Goal: Task Accomplishment & Management: Use online tool/utility

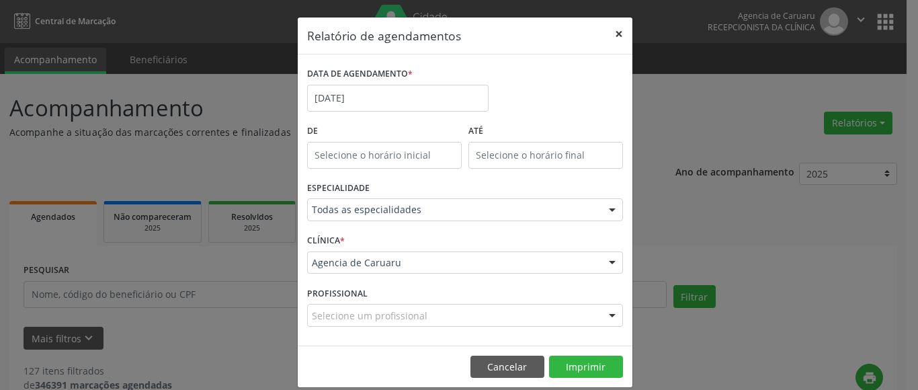
click at [618, 33] on button "×" at bounding box center [619, 33] width 27 height 33
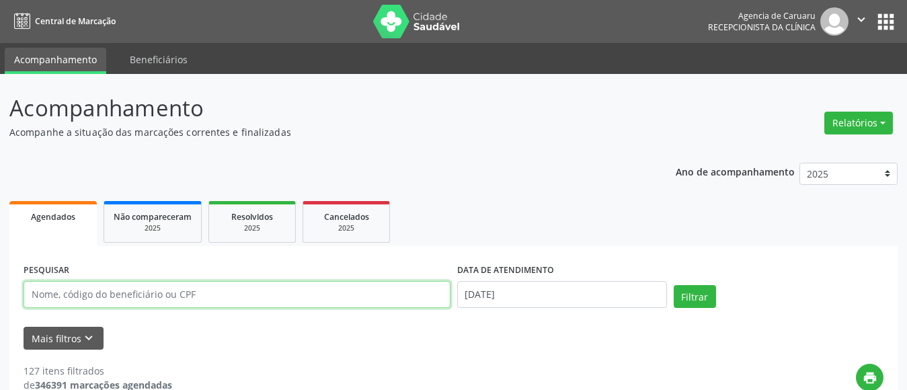
click at [142, 292] on input "text" at bounding box center [237, 294] width 427 height 27
type input "[PERSON_NAME] [PERSON_NAME]"
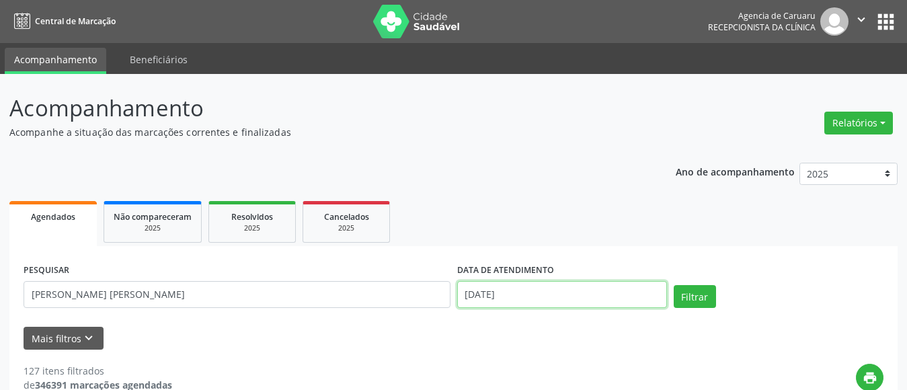
click at [510, 293] on input "[DATE]" at bounding box center [562, 294] width 210 height 27
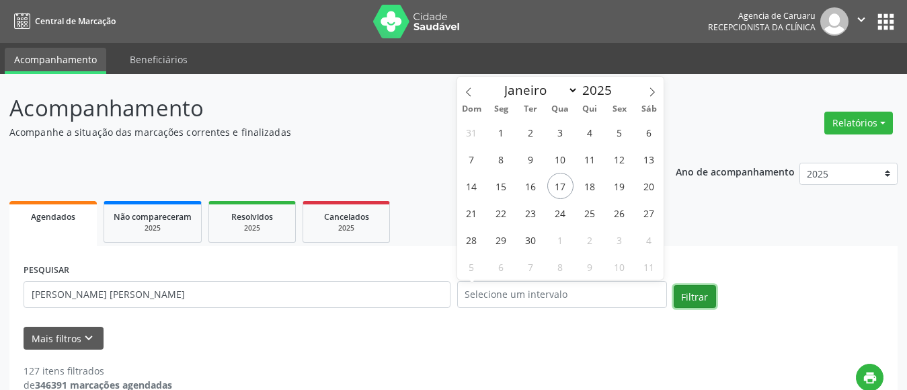
click at [693, 299] on button "Filtrar" at bounding box center [695, 296] width 42 height 23
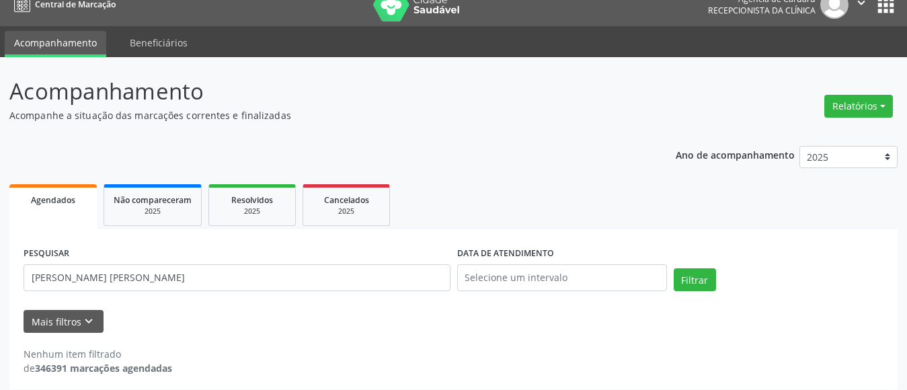
scroll to position [26, 0]
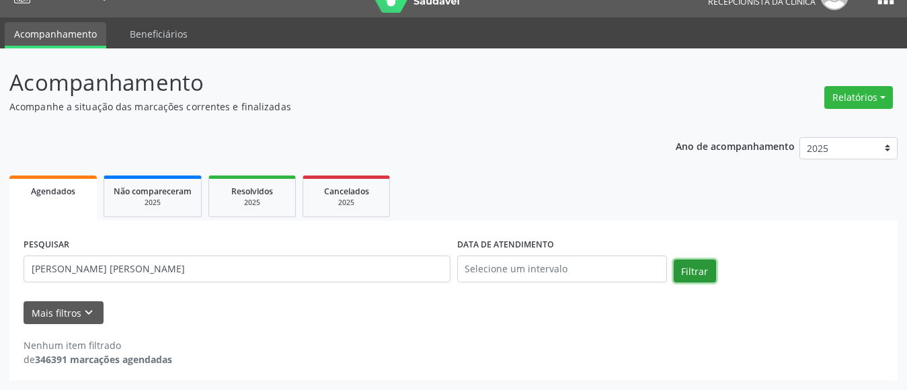
click at [704, 268] on button "Filtrar" at bounding box center [695, 271] width 42 height 23
click at [857, 98] on button "Relatórios" at bounding box center [858, 97] width 69 height 23
click at [791, 128] on link "Agendamentos" at bounding box center [821, 126] width 145 height 19
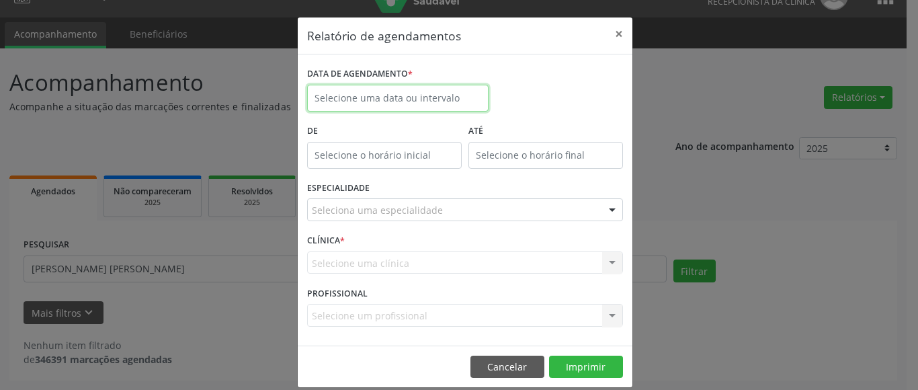
click at [366, 92] on input "text" at bounding box center [398, 98] width 182 height 27
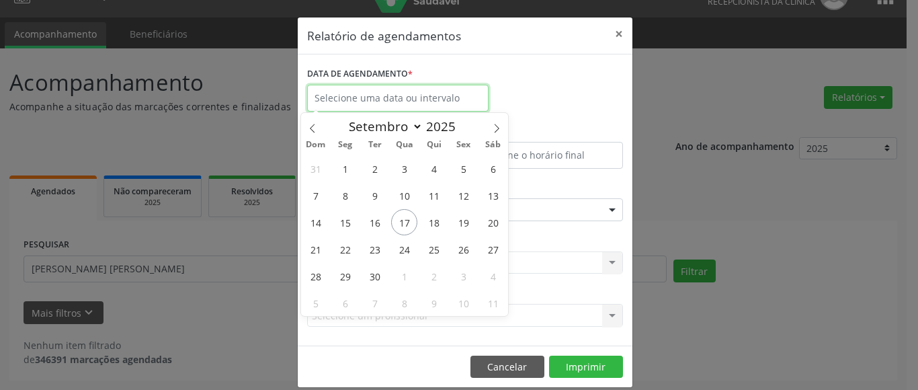
click at [366, 92] on input "text" at bounding box center [398, 98] width 182 height 27
click at [498, 126] on icon at bounding box center [496, 128] width 9 height 9
select select "9"
click at [403, 171] on span "1" at bounding box center [404, 168] width 26 height 26
type input "[DATE]"
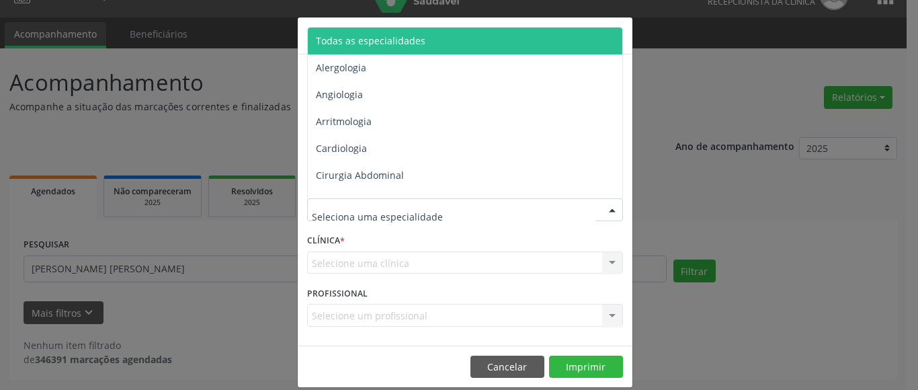
click at [415, 45] on span "Todas as especialidades" at bounding box center [466, 41] width 317 height 27
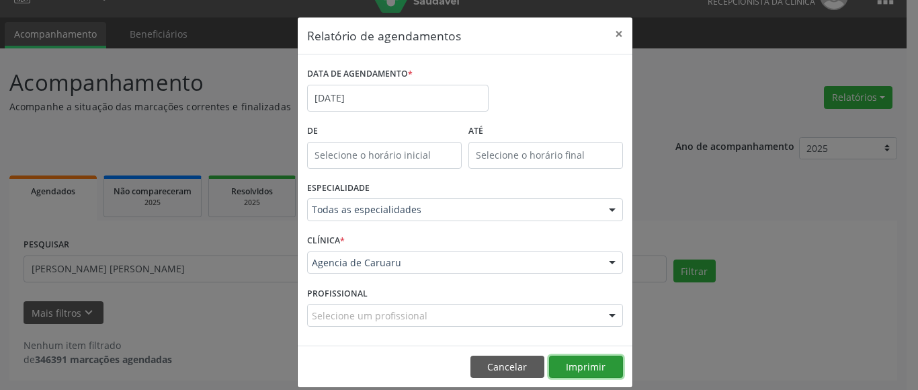
click at [584, 362] on button "Imprimir" at bounding box center [586, 367] width 74 height 23
click at [612, 32] on button "×" at bounding box center [619, 33] width 27 height 33
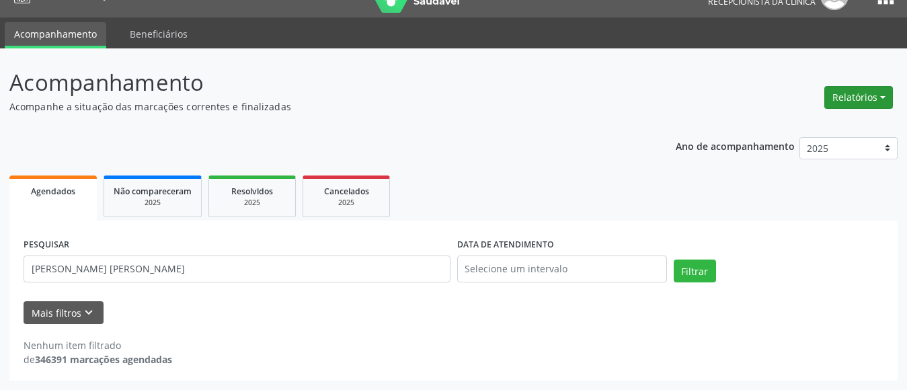
click at [867, 92] on button "Relatórios" at bounding box center [858, 97] width 69 height 23
click at [797, 121] on link "Agendamentos" at bounding box center [821, 126] width 145 height 19
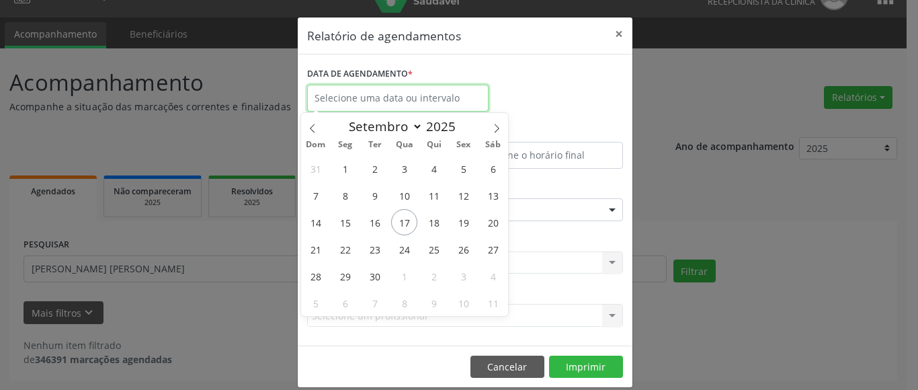
click at [403, 100] on input "text" at bounding box center [398, 98] width 182 height 27
click at [405, 219] on span "17" at bounding box center [404, 222] width 26 height 26
type input "[DATE]"
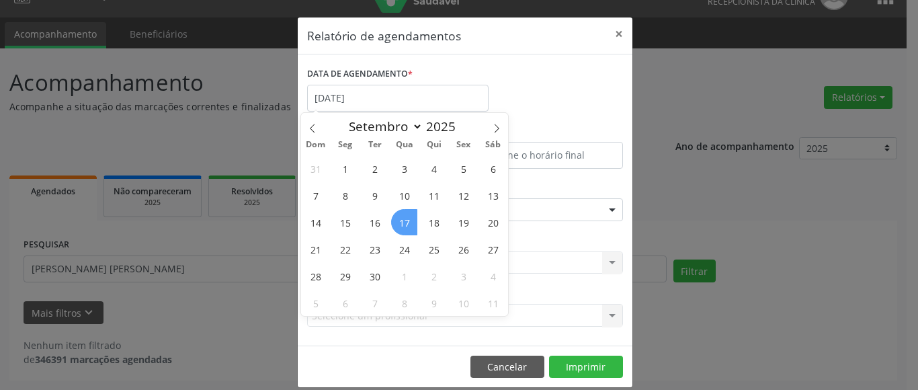
click at [405, 219] on span "17" at bounding box center [404, 222] width 26 height 26
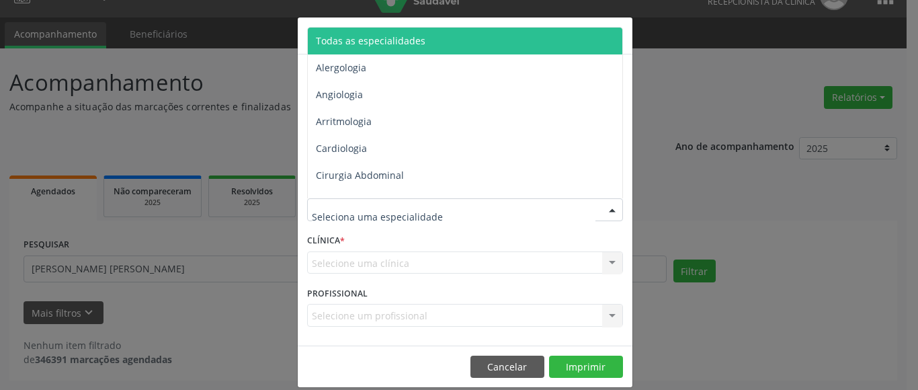
click at [408, 49] on span "Todas as especialidades" at bounding box center [466, 41] width 317 height 27
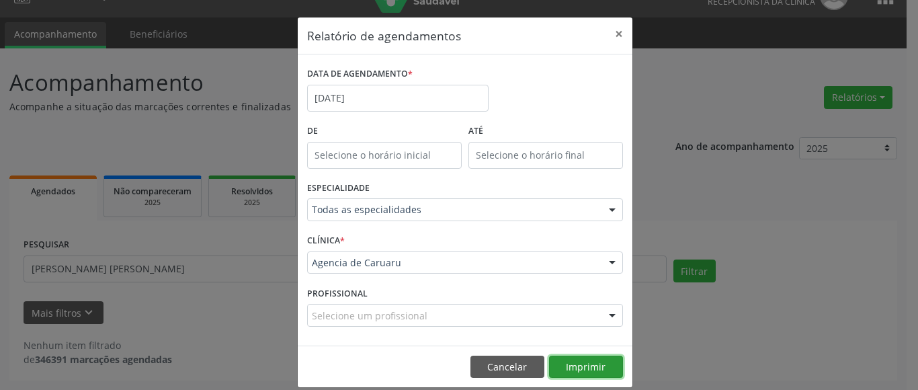
click at [598, 356] on button "Imprimir" at bounding box center [586, 367] width 74 height 23
click at [615, 30] on button "×" at bounding box center [619, 33] width 27 height 33
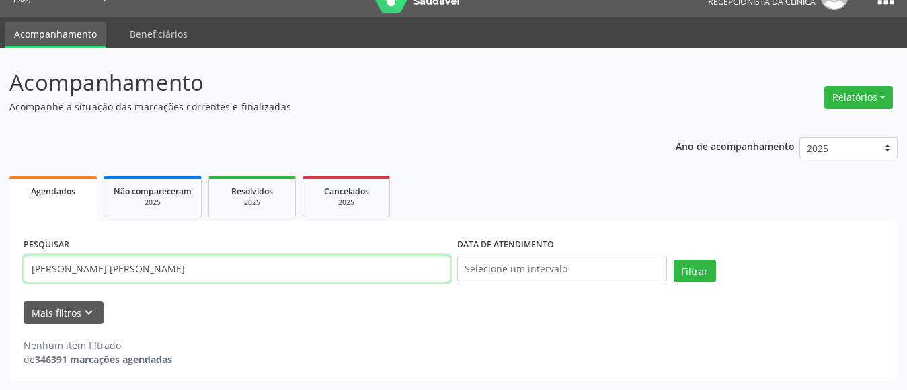
click at [205, 262] on input "[PERSON_NAME] [PERSON_NAME]" at bounding box center [237, 268] width 427 height 27
type input "v"
paste input "[PERSON_NAME]"
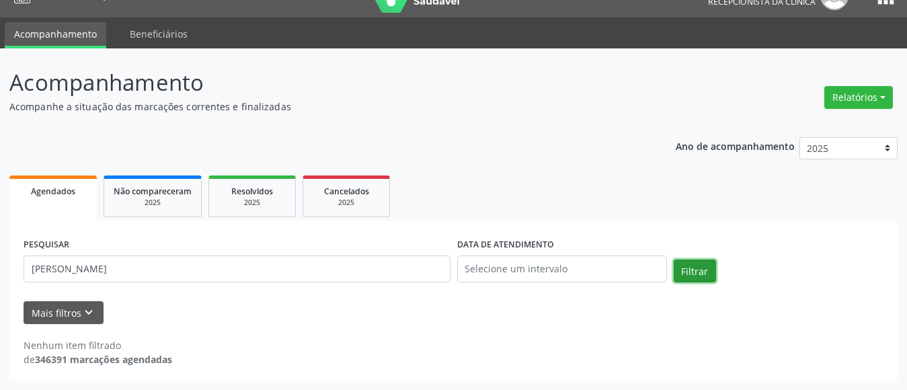
click at [695, 273] on button "Filtrar" at bounding box center [695, 271] width 42 height 23
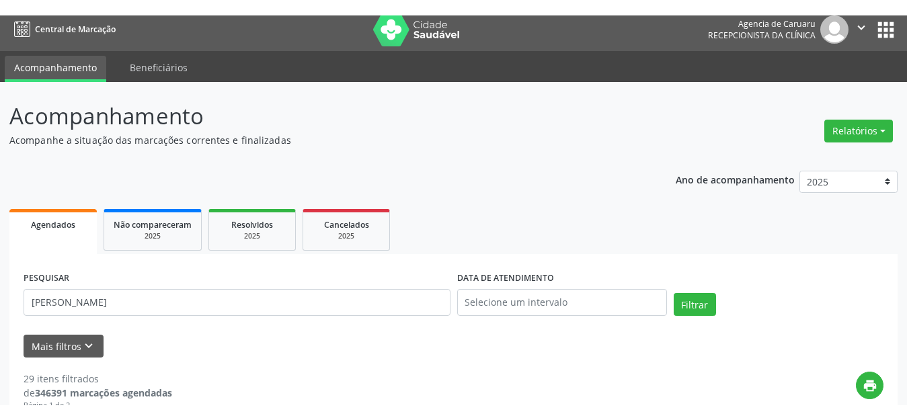
scroll to position [0, 0]
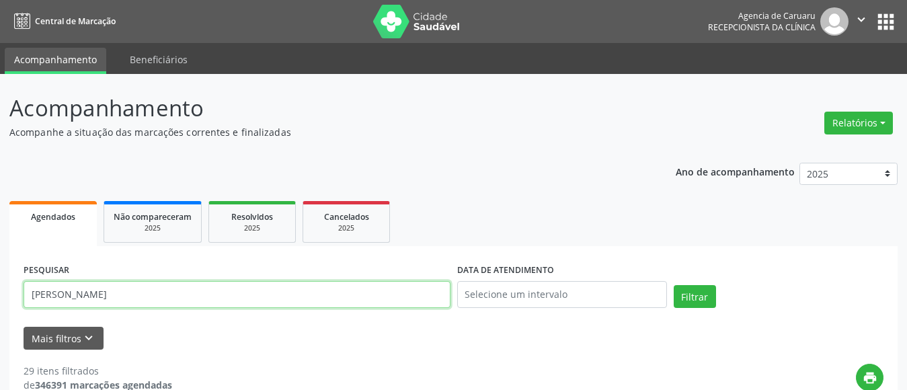
click at [156, 303] on input "[PERSON_NAME]" at bounding box center [237, 294] width 427 height 27
type input "M"
paste input "[PERSON_NAME]"
type input "[PERSON_NAME]"
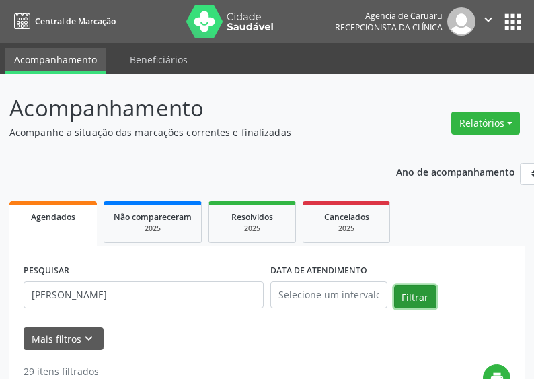
click at [408, 290] on button "Filtrar" at bounding box center [415, 296] width 42 height 23
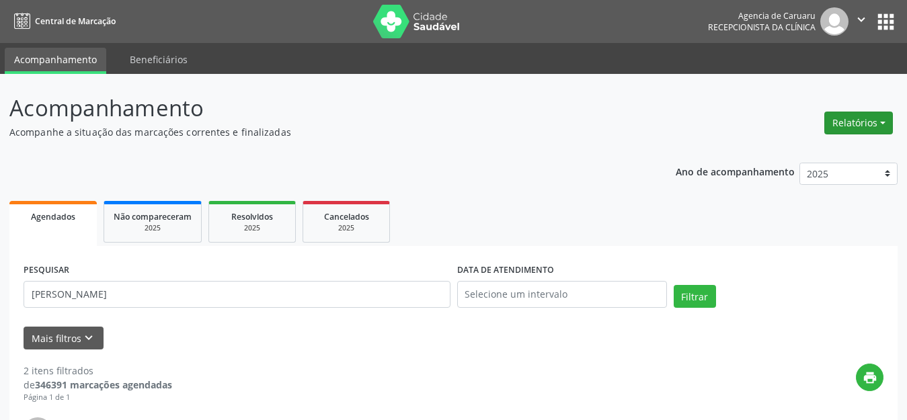
click at [852, 120] on button "Relatórios" at bounding box center [858, 123] width 69 height 23
click at [795, 147] on link "Agendamentos" at bounding box center [821, 152] width 145 height 19
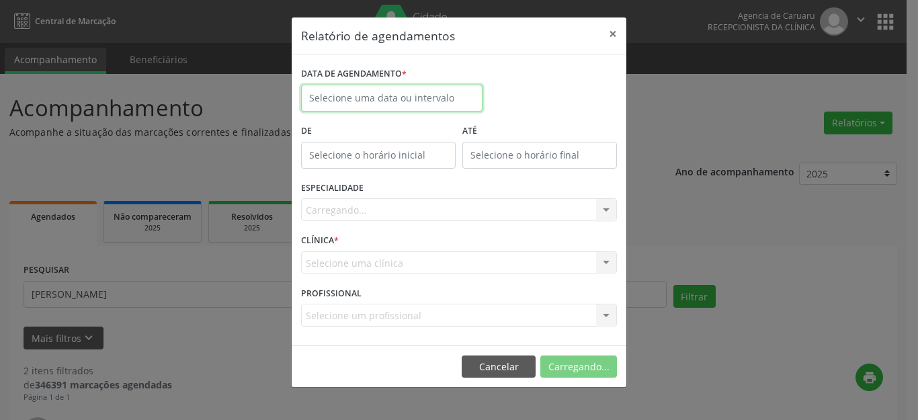
click at [422, 102] on input "text" at bounding box center [392, 98] width 182 height 27
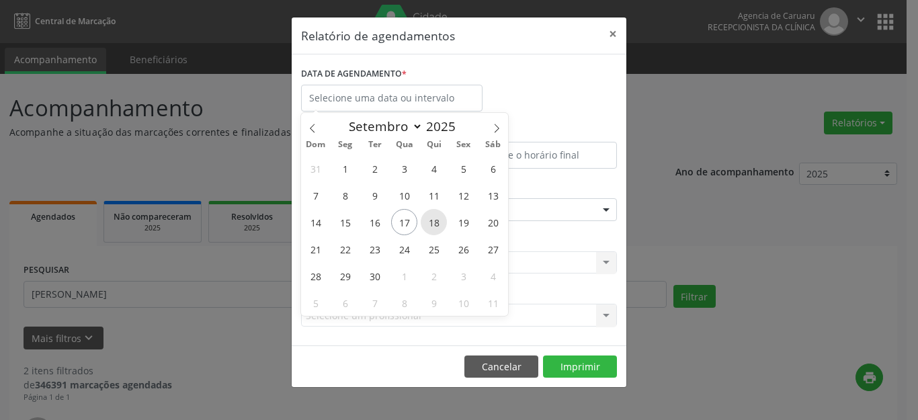
click at [434, 223] on span "18" at bounding box center [434, 222] width 26 height 26
type input "[DATE]"
click at [434, 223] on span "18" at bounding box center [434, 222] width 26 height 26
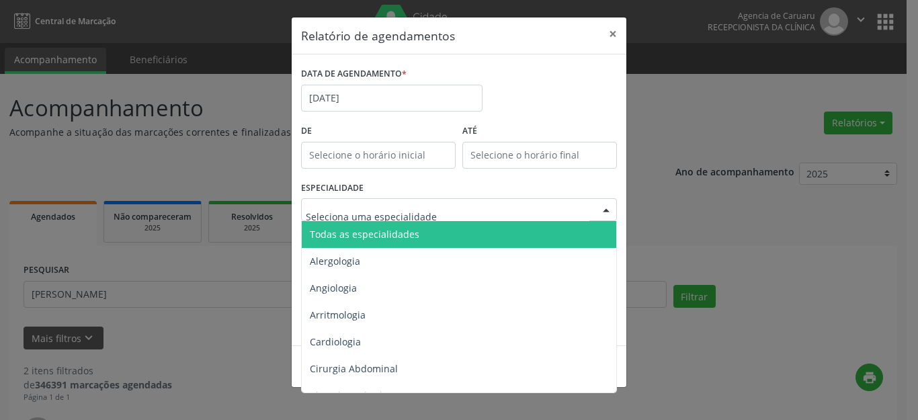
click at [332, 229] on span "Todas as especialidades" at bounding box center [365, 234] width 110 height 13
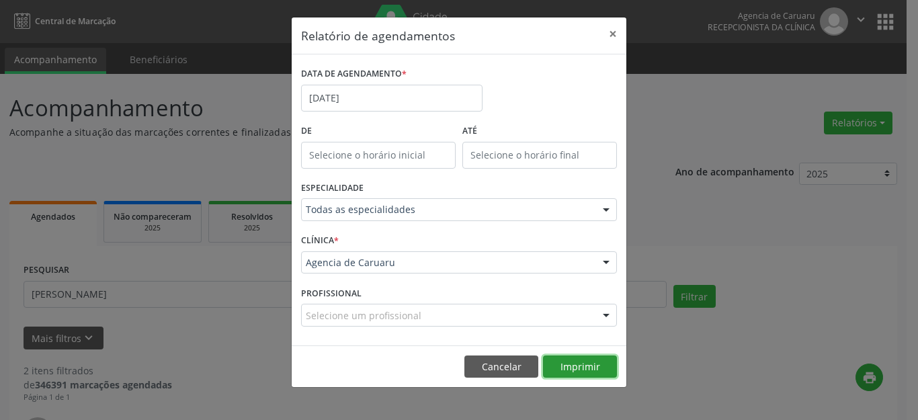
click at [572, 367] on button "Imprimir" at bounding box center [580, 367] width 74 height 23
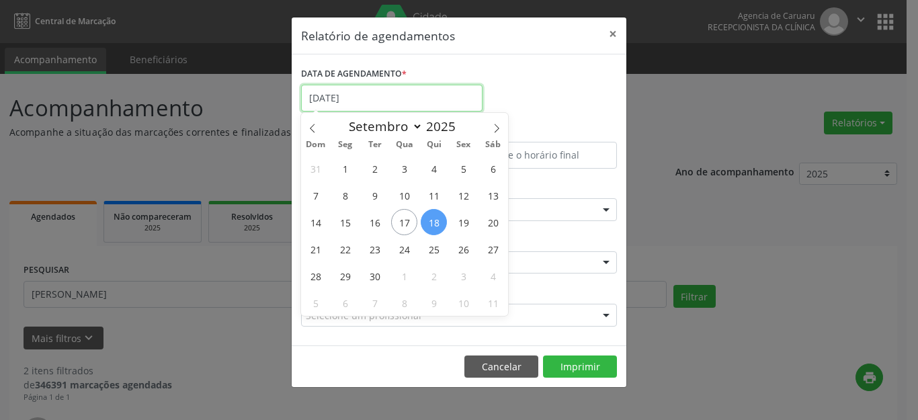
click at [372, 93] on input "[DATE]" at bounding box center [392, 98] width 182 height 27
click at [400, 220] on span "17" at bounding box center [404, 222] width 26 height 26
type input "[DATE]"
click at [400, 220] on span "17" at bounding box center [404, 222] width 26 height 26
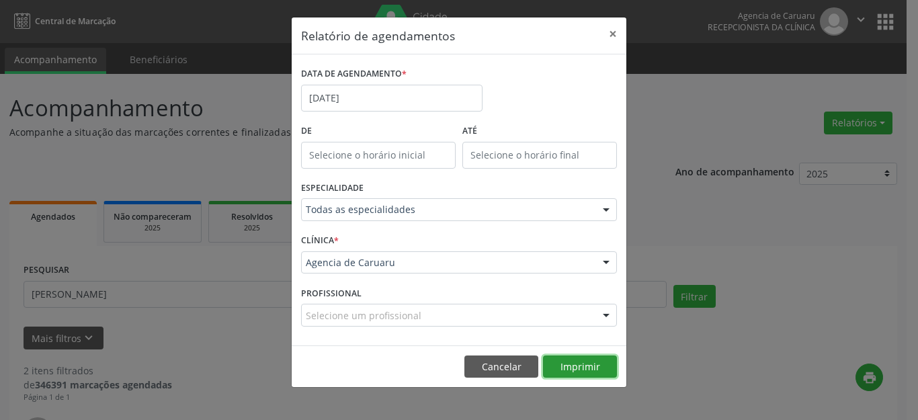
click at [564, 363] on button "Imprimir" at bounding box center [580, 367] width 74 height 23
click at [611, 32] on button "×" at bounding box center [613, 33] width 27 height 33
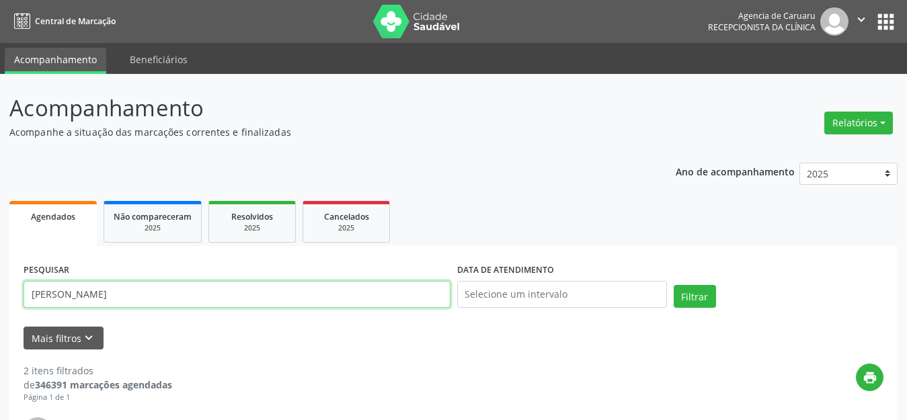
click at [195, 292] on input "[PERSON_NAME]" at bounding box center [237, 294] width 427 height 27
type input "M"
paste input "[PERSON_NAME]"
type input "[PERSON_NAME]"
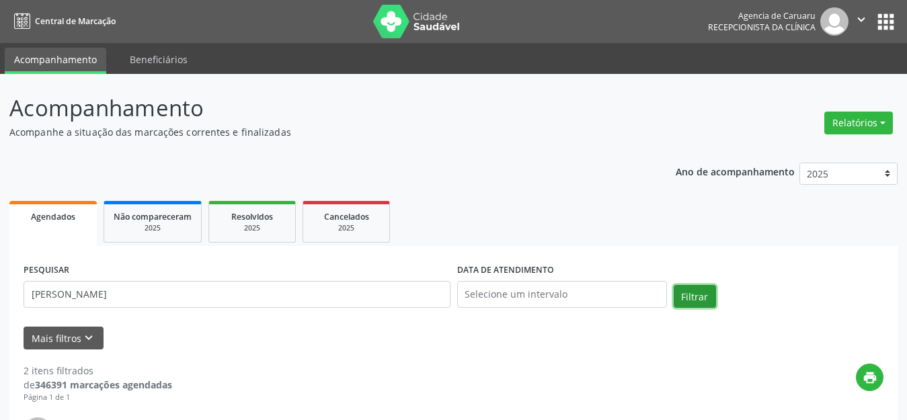
click at [697, 292] on button "Filtrar" at bounding box center [695, 296] width 42 height 23
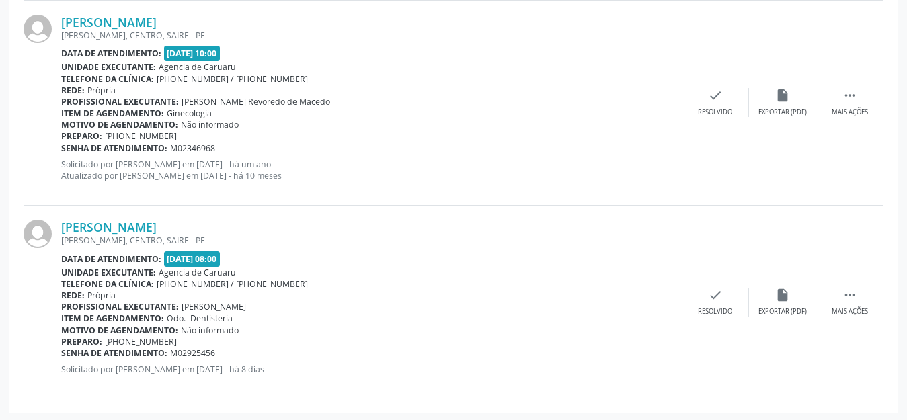
scroll to position [610, 0]
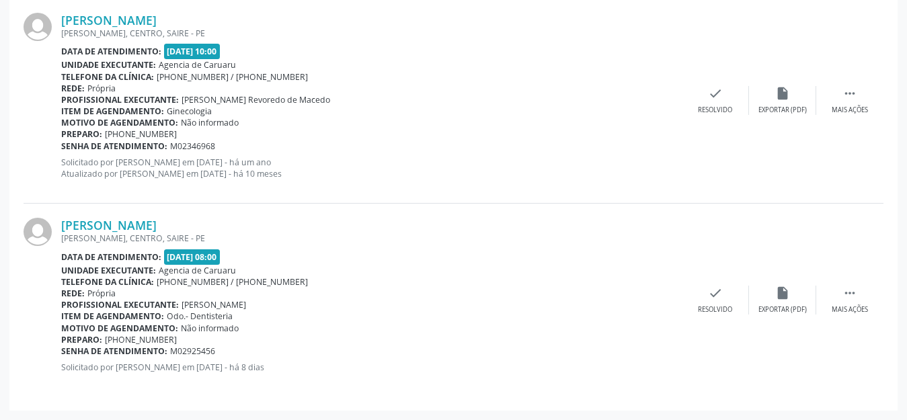
click at [413, 295] on div "Rede: [GEOGRAPHIC_DATA]" at bounding box center [371, 293] width 621 height 11
